Goal: Transaction & Acquisition: Purchase product/service

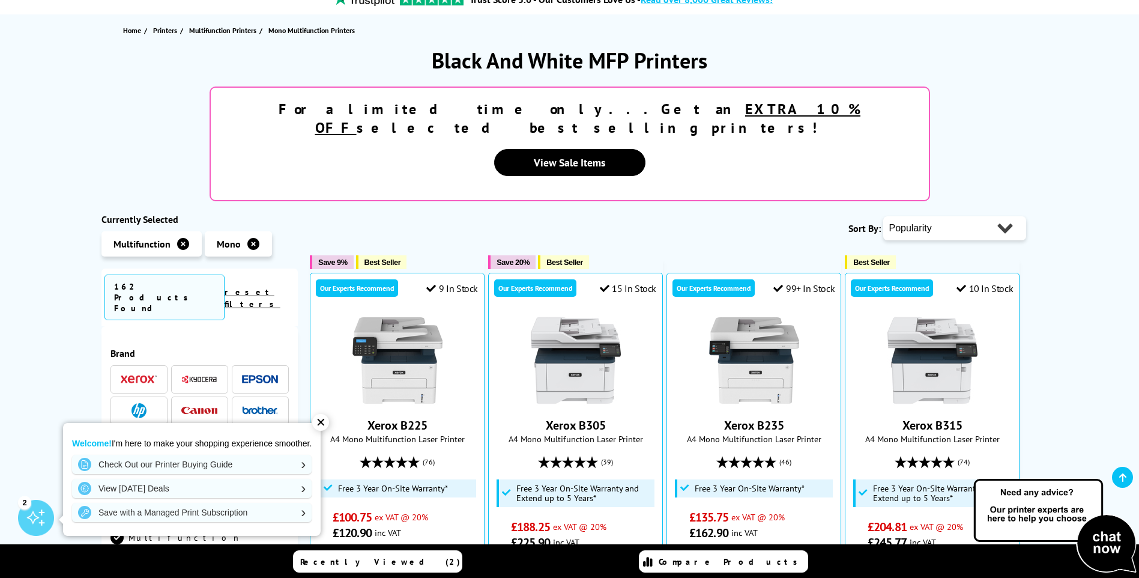
scroll to position [120, 0]
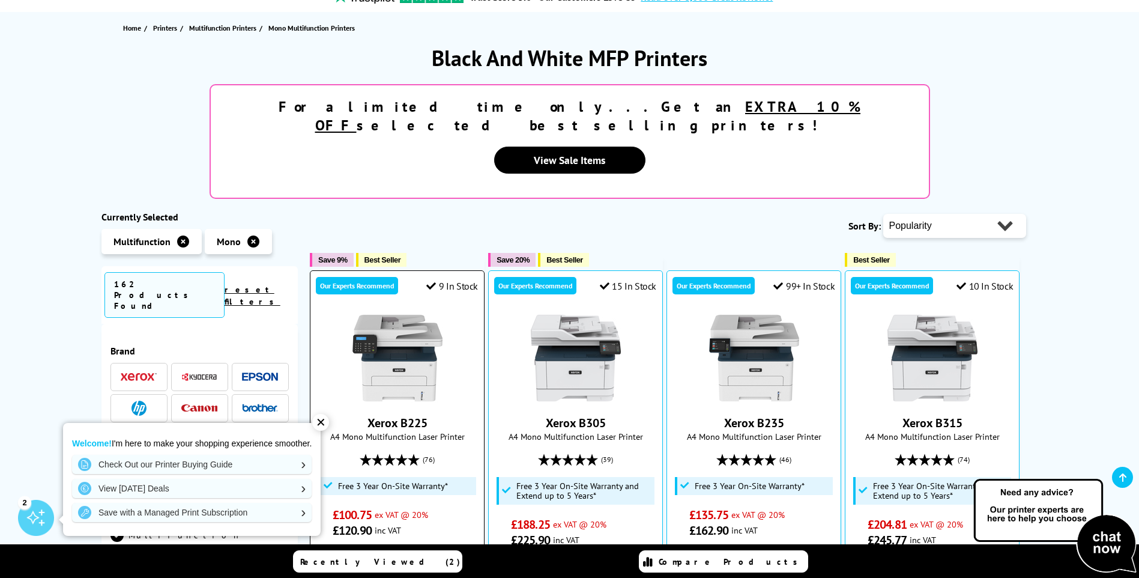
click at [416, 415] on link "Xerox B225" at bounding box center [398, 423] width 60 height 16
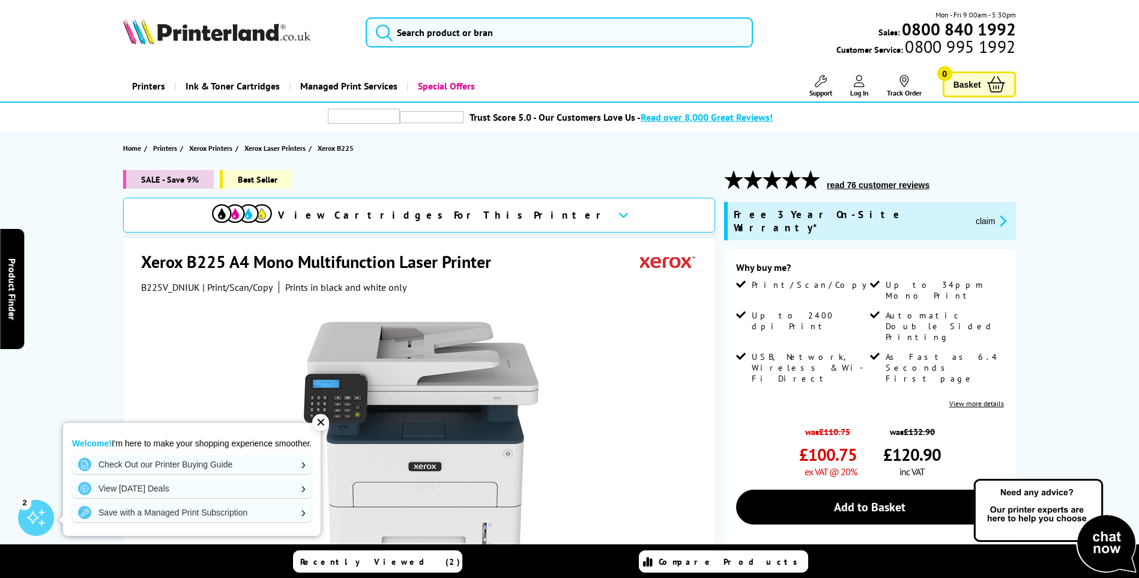
click at [972, 215] on button "claim" at bounding box center [991, 221] width 38 height 14
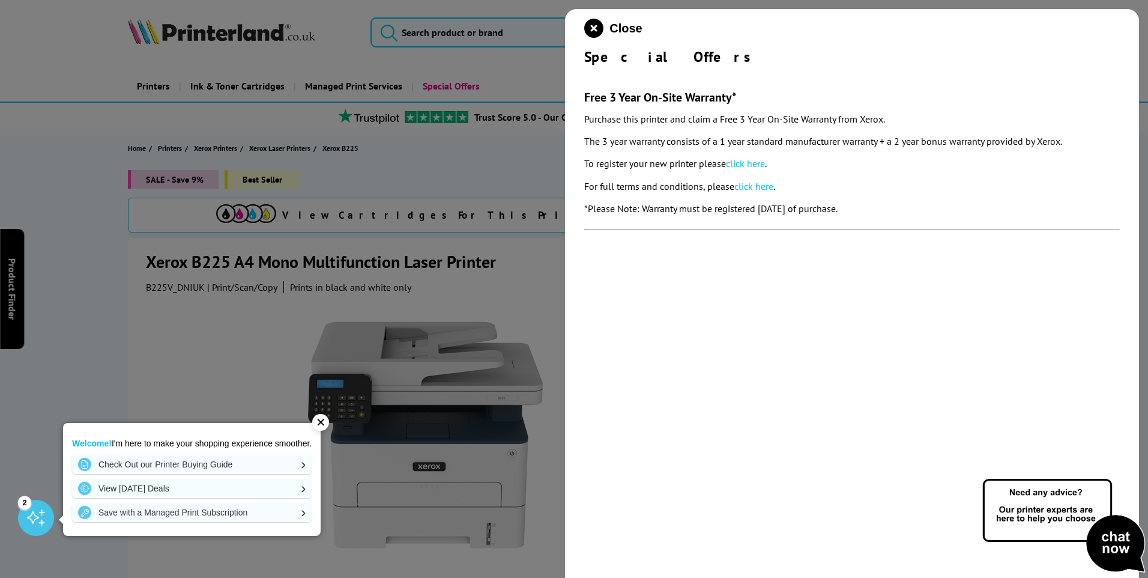
click at [743, 162] on link "click here" at bounding box center [745, 163] width 39 height 12
click at [749, 186] on link "click here" at bounding box center [753, 186] width 39 height 12
drag, startPoint x: 593, startPoint y: 26, endPoint x: 601, endPoint y: 67, distance: 41.6
click at [601, 67] on div "Close Special Offers Free 3 Year On-Site Warranty* Purchase this printer and cl…" at bounding box center [852, 298] width 574 height 578
click at [593, 27] on icon "close modal" at bounding box center [593, 28] width 19 height 19
